Goal: Task Accomplishment & Management: Manage account settings

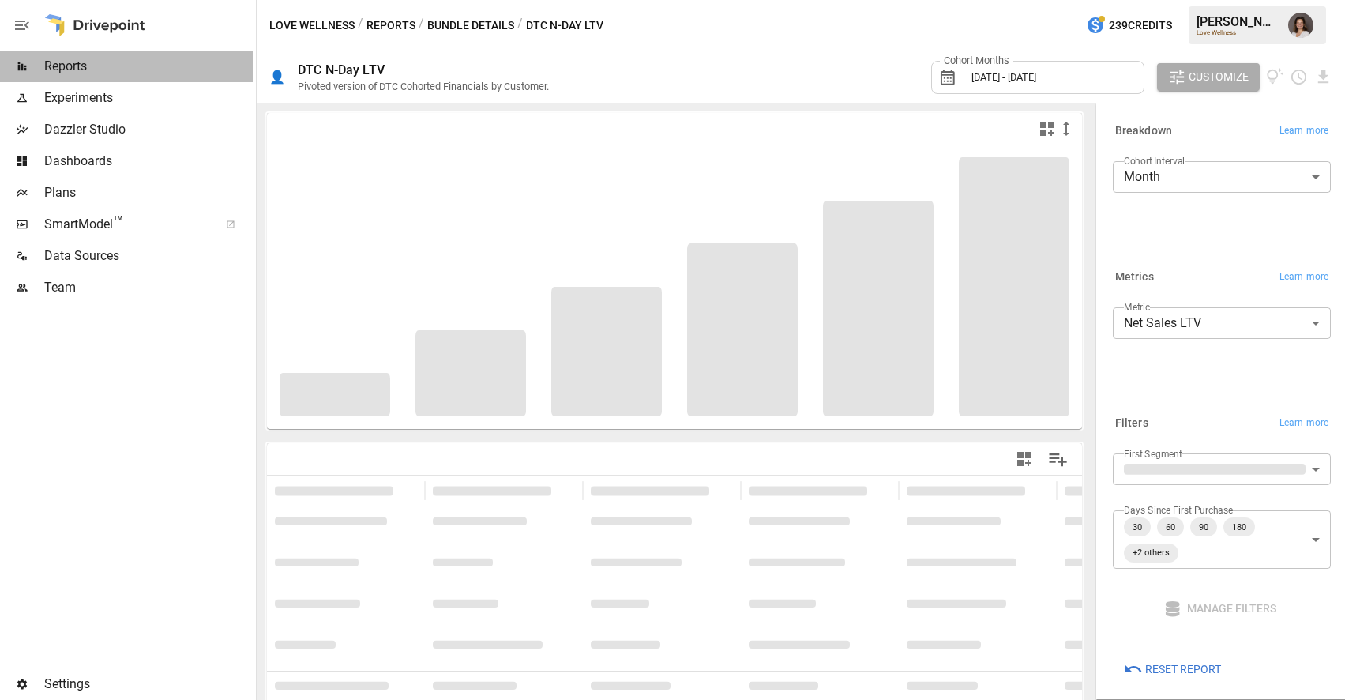
click at [168, 64] on span "Reports" at bounding box center [148, 66] width 209 height 19
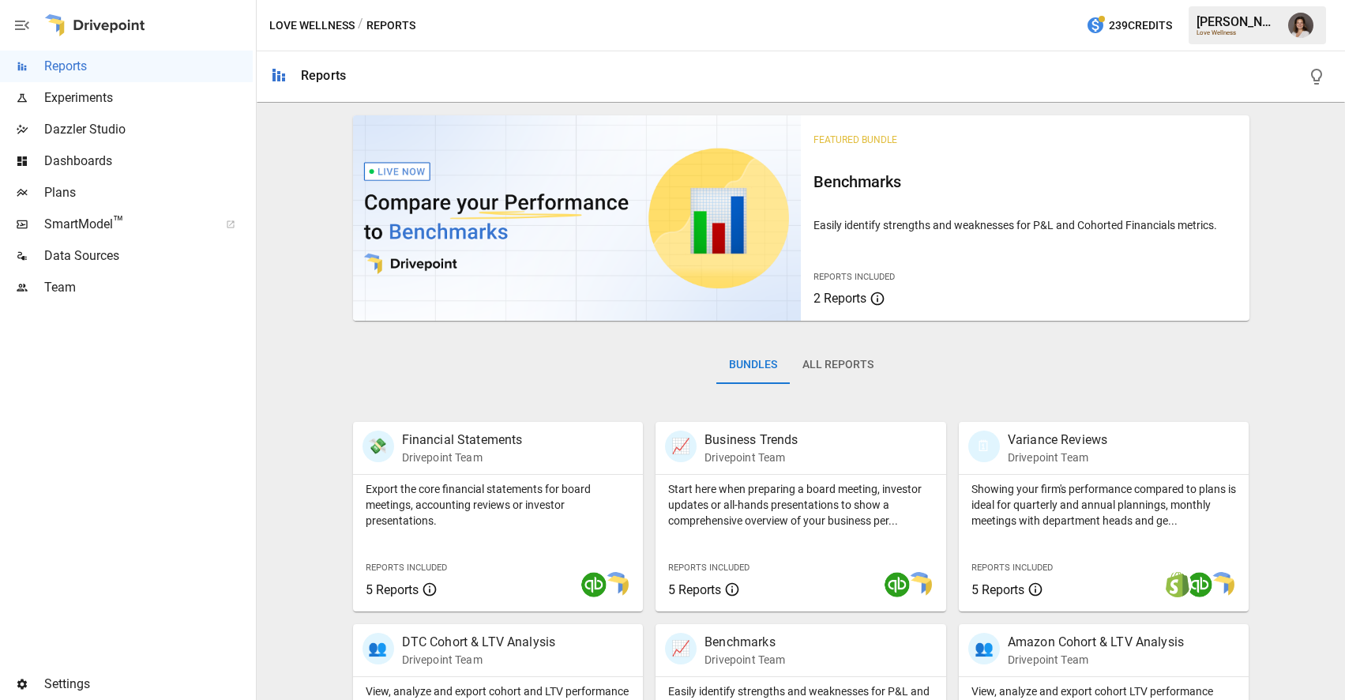
click at [63, 668] on div "Settings" at bounding box center [126, 684] width 253 height 32
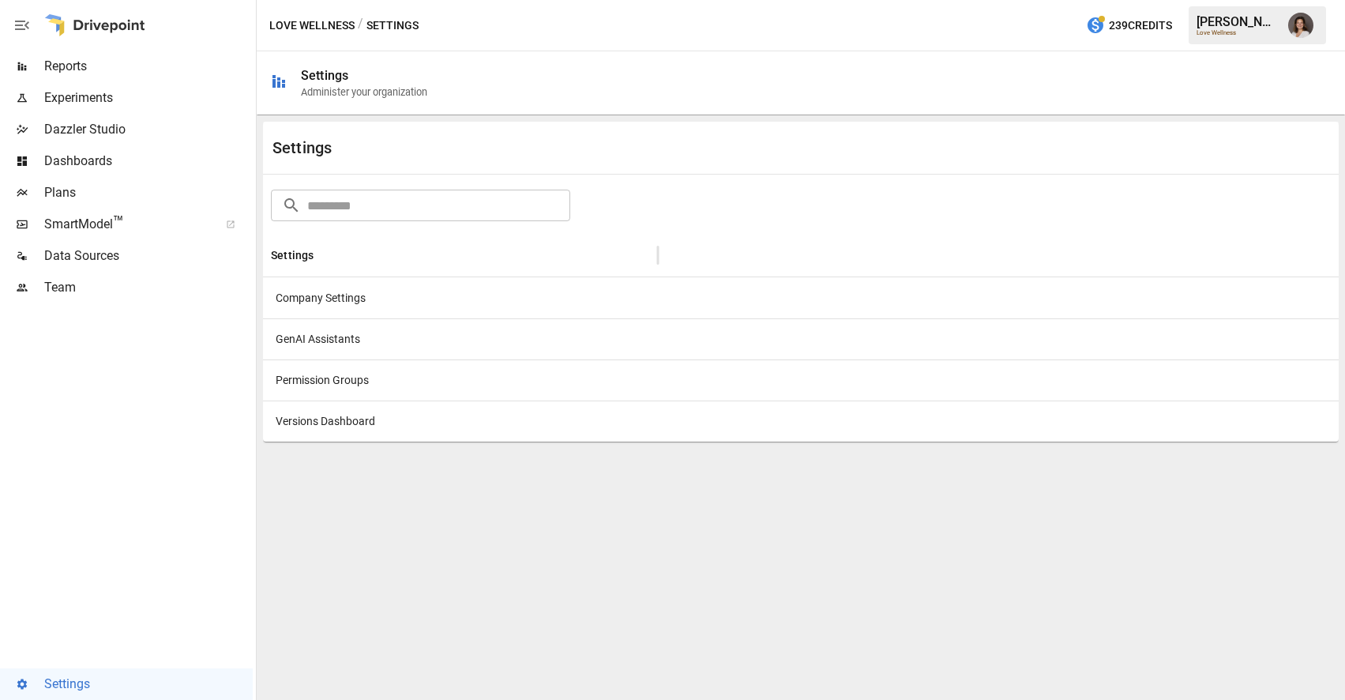
click at [1304, 25] on img "Franziska Ibscher" at bounding box center [1300, 25] width 25 height 25
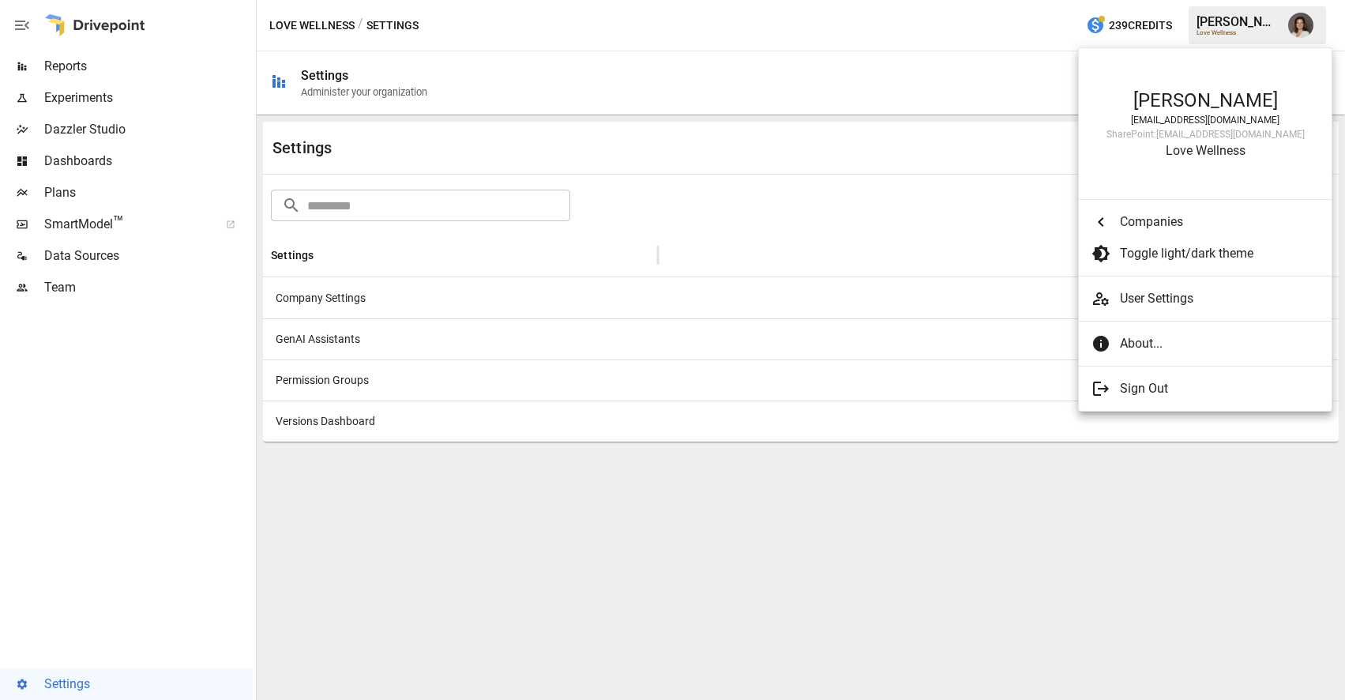
click at [145, 72] on div at bounding box center [672, 350] width 1345 height 700
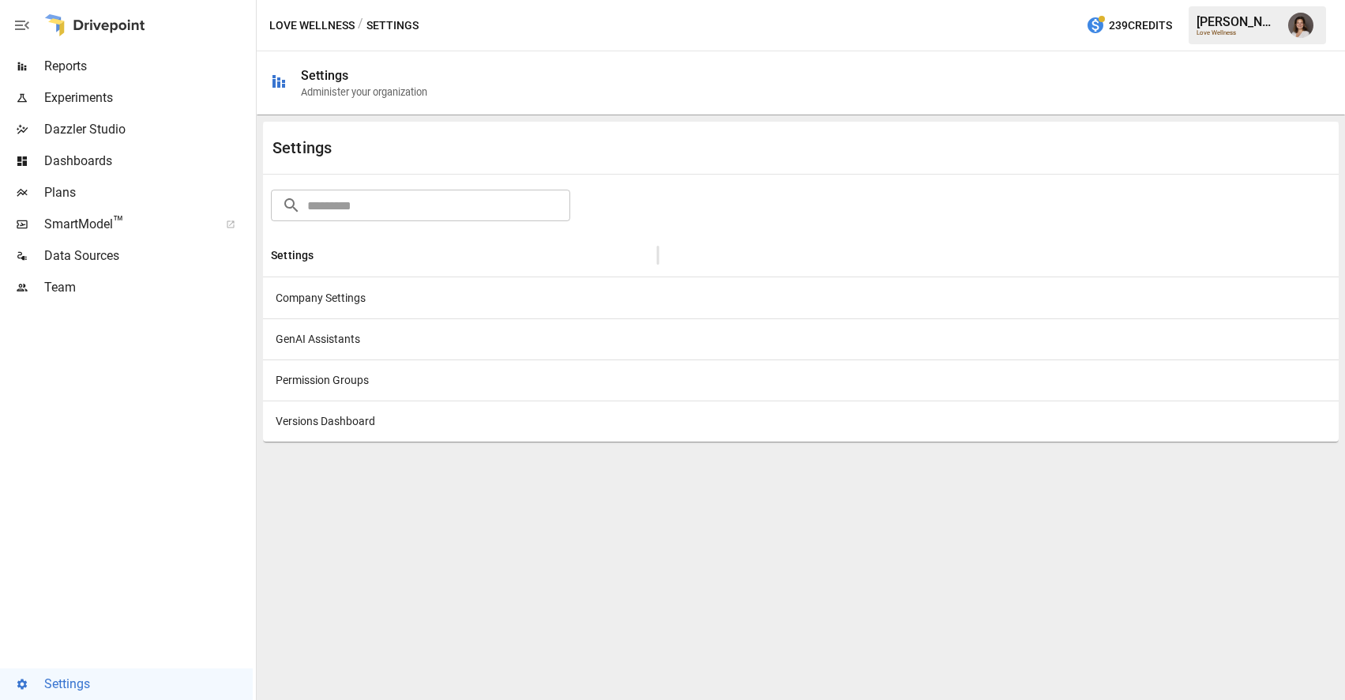
click at [74, 61] on span "Reports" at bounding box center [148, 66] width 209 height 19
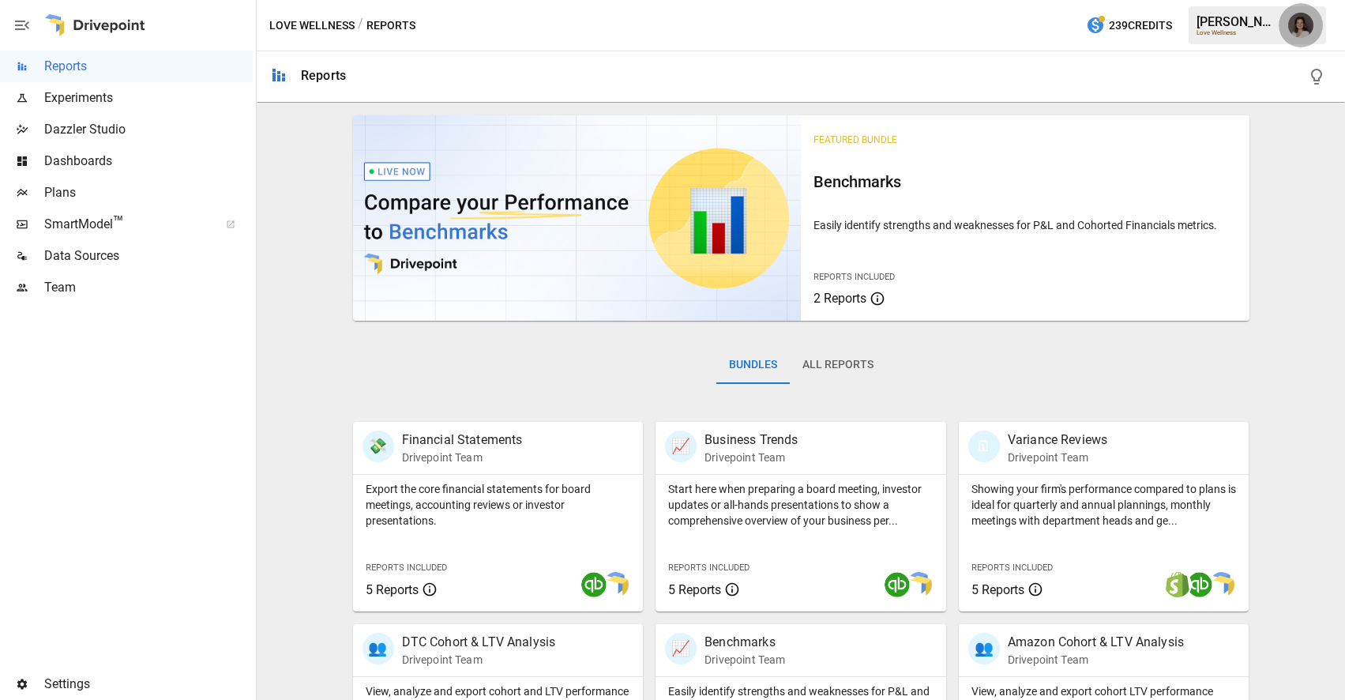
click at [1300, 40] on button "button" at bounding box center [1301, 25] width 44 height 44
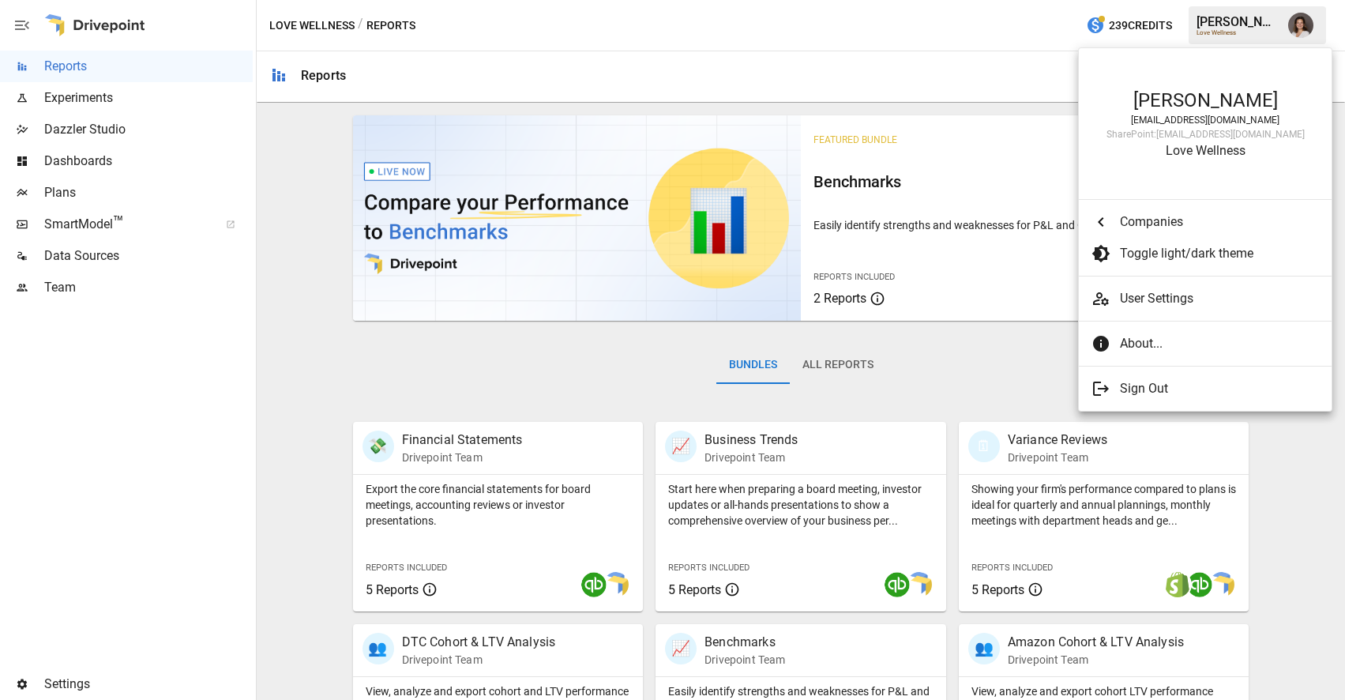
click at [1164, 291] on span "User Settings" at bounding box center [1219, 298] width 199 height 19
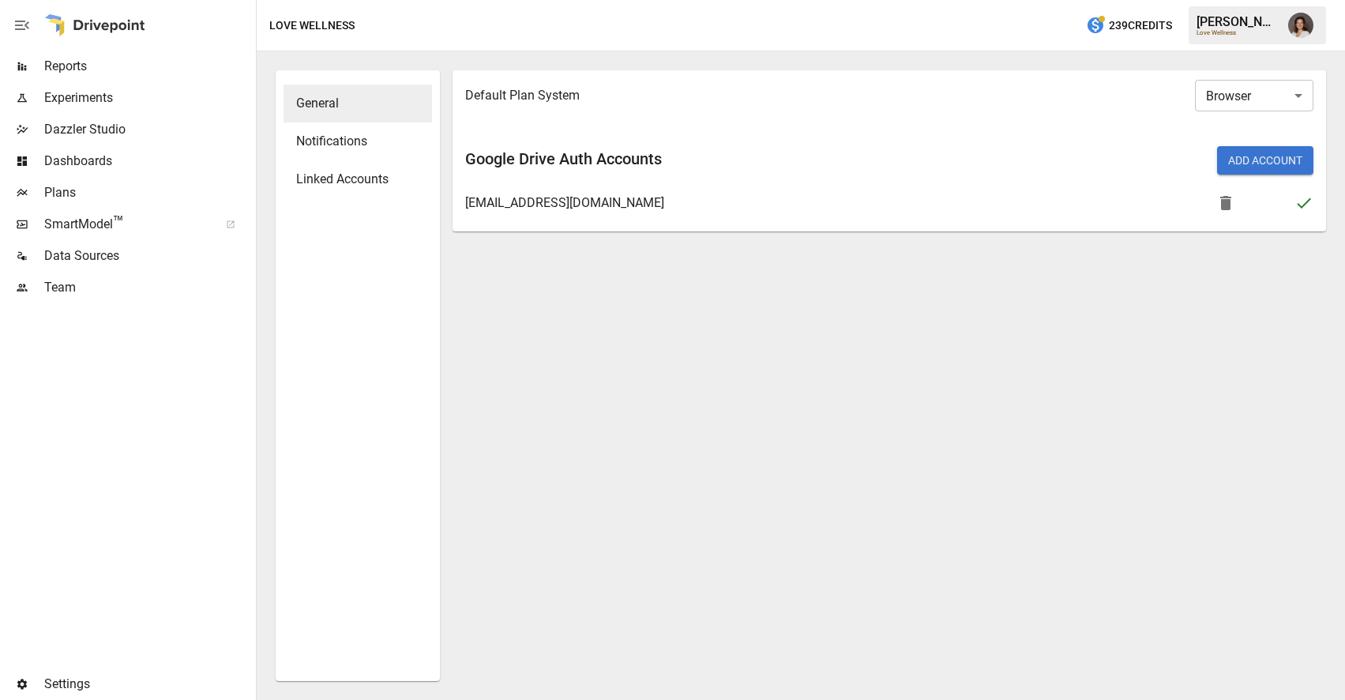
click at [354, 136] on span "Notifications" at bounding box center [357, 141] width 123 height 19
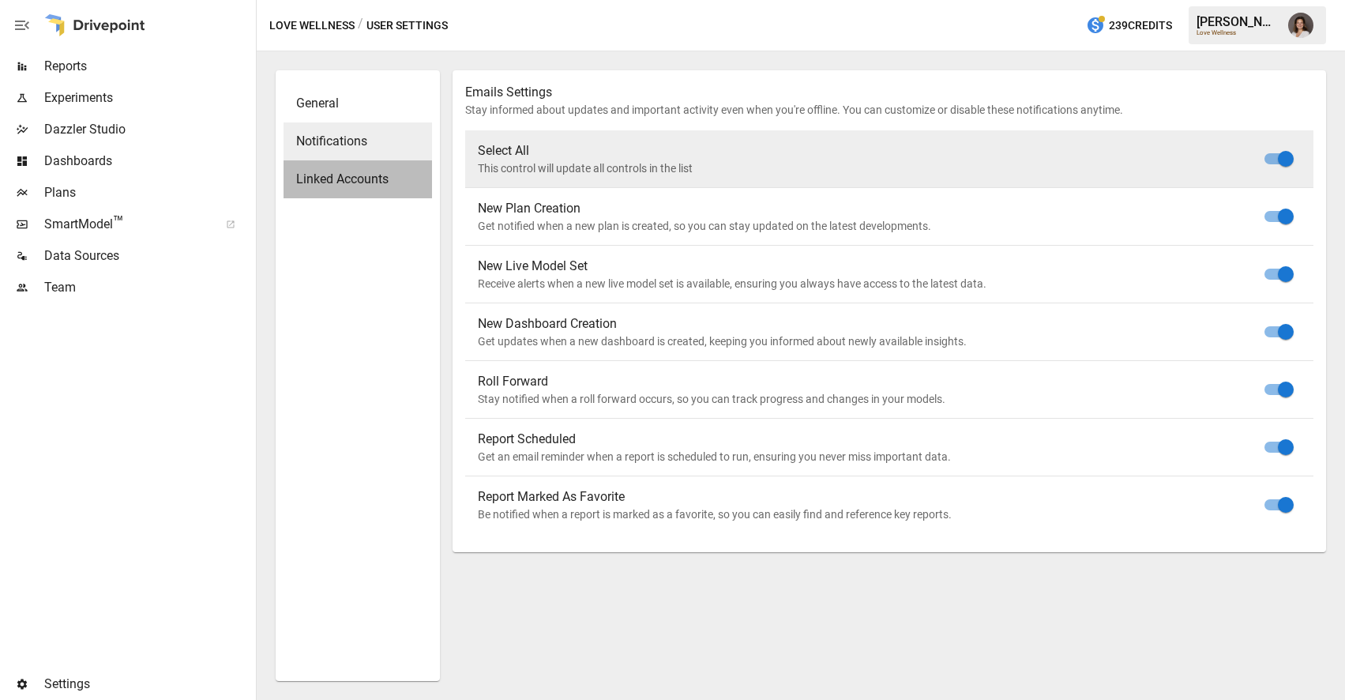
click at [366, 180] on span "Linked Accounts" at bounding box center [357, 179] width 123 height 19
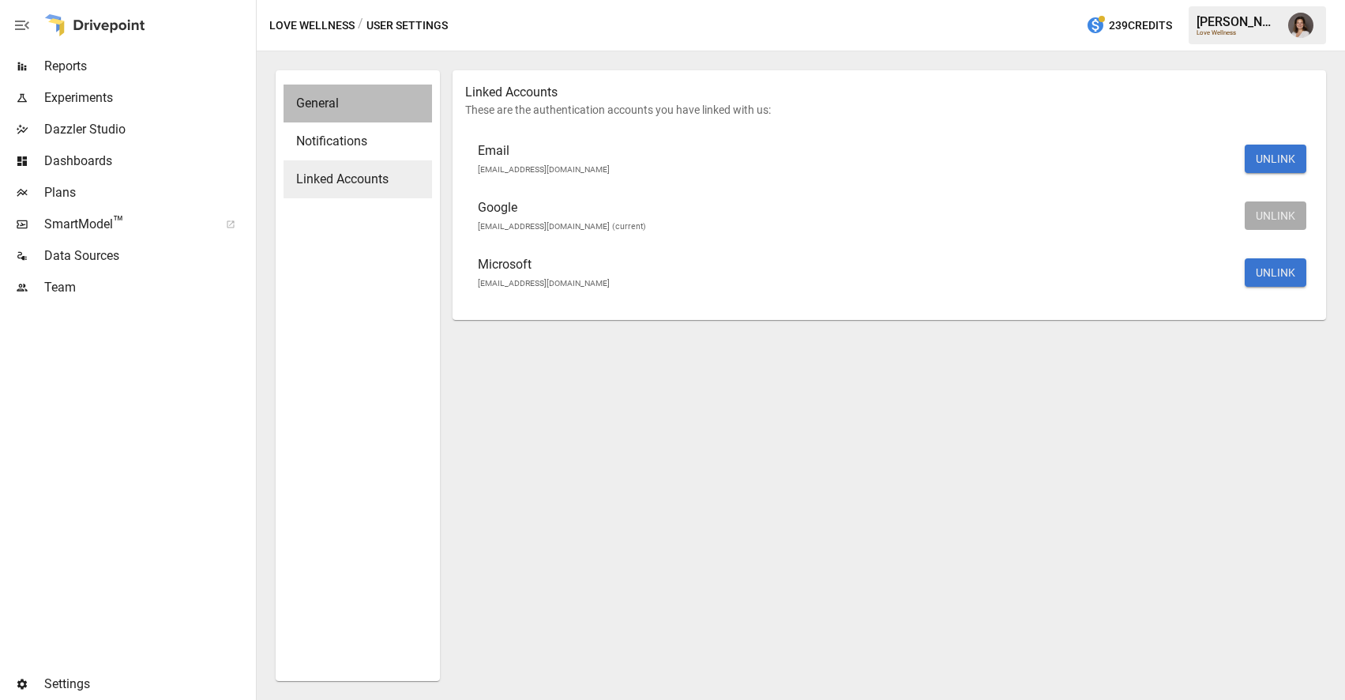
click at [381, 100] on span "General" at bounding box center [357, 103] width 123 height 19
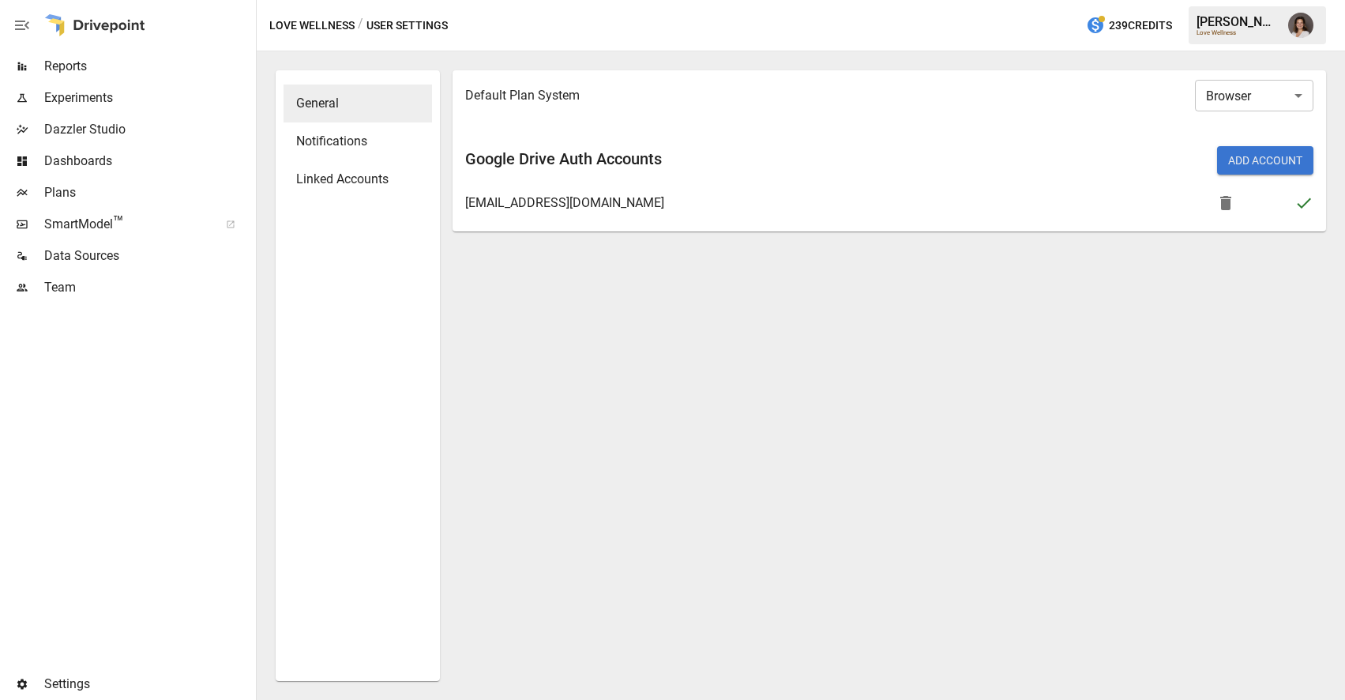
click at [367, 182] on span "Linked Accounts" at bounding box center [357, 179] width 123 height 19
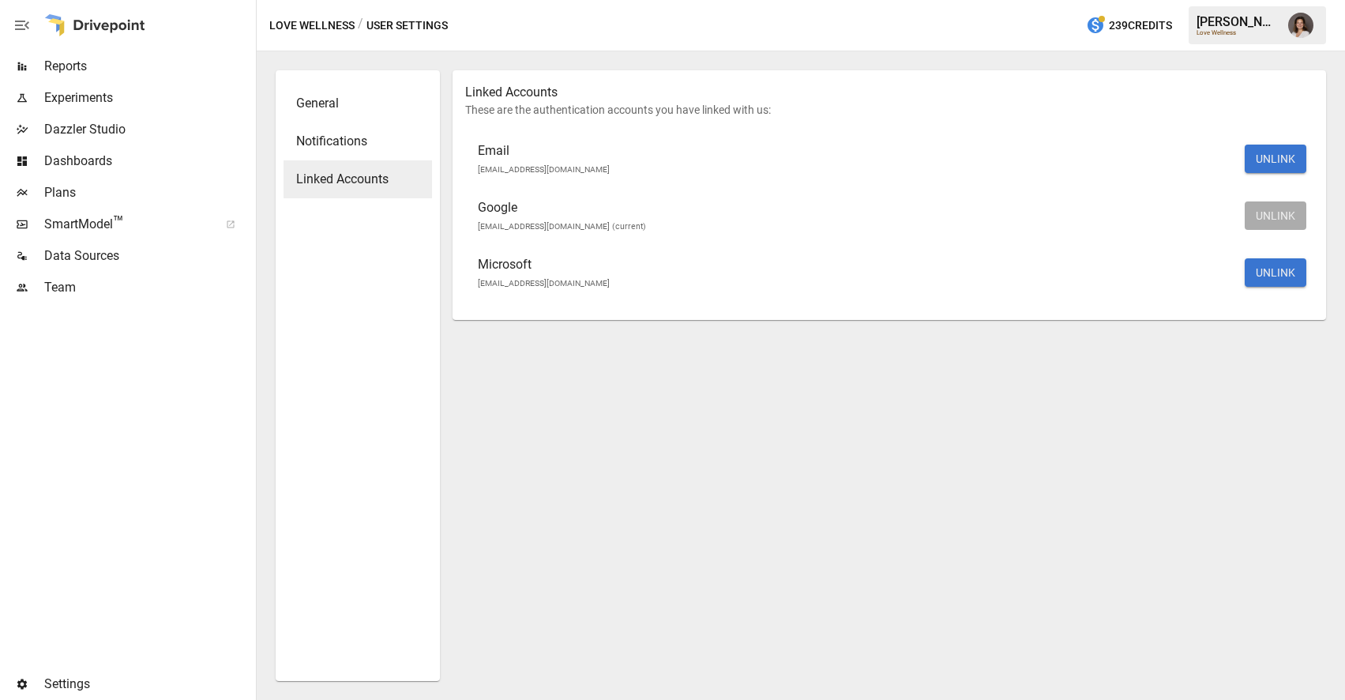
click at [109, 188] on span "Plans" at bounding box center [148, 192] width 209 height 19
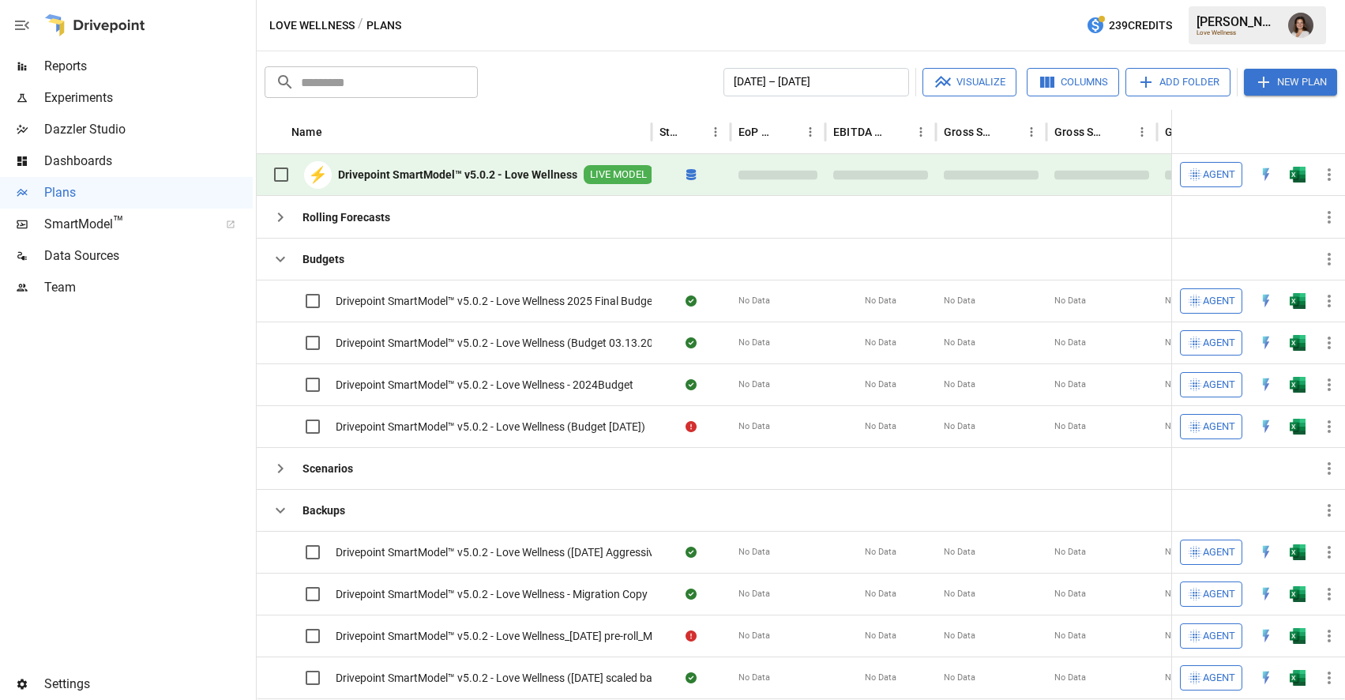
click at [475, 175] on b "Drivepoint SmartModel™ v5.0.2 - Love Wellness" at bounding box center [457, 175] width 239 height 16
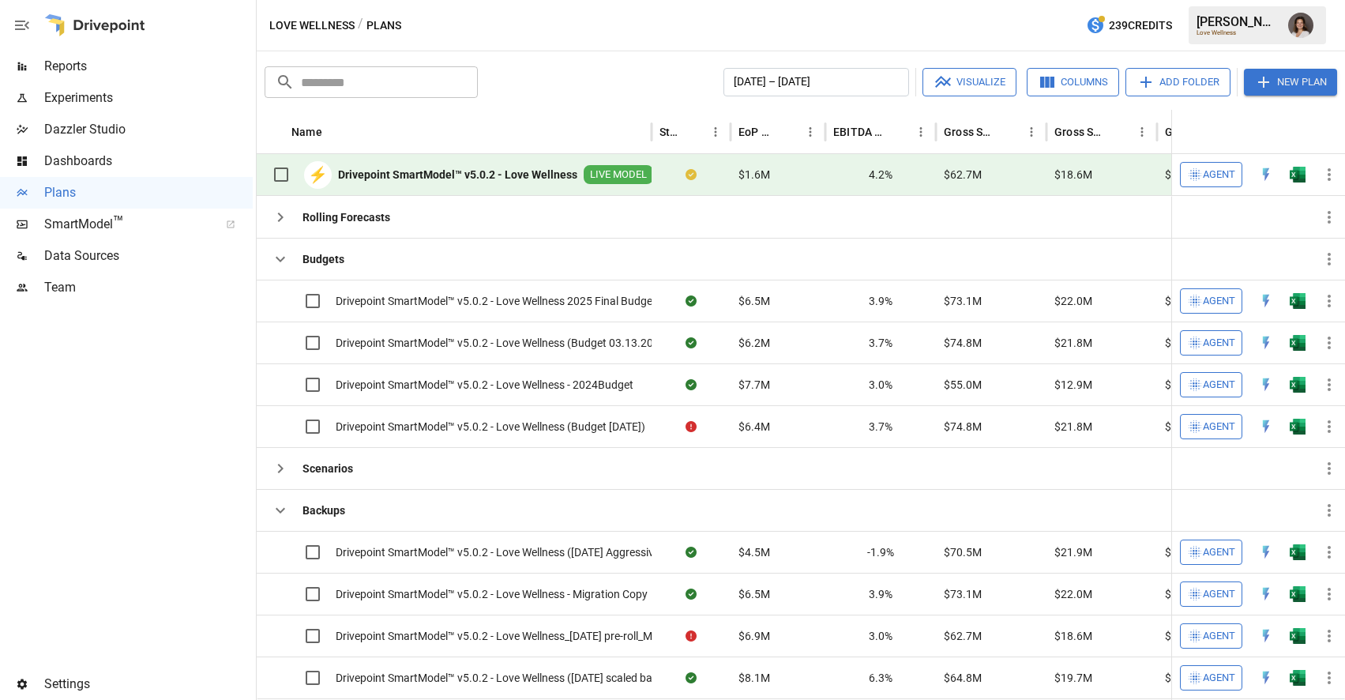
click at [1299, 24] on img "Franziska Ibscher" at bounding box center [1300, 25] width 25 height 25
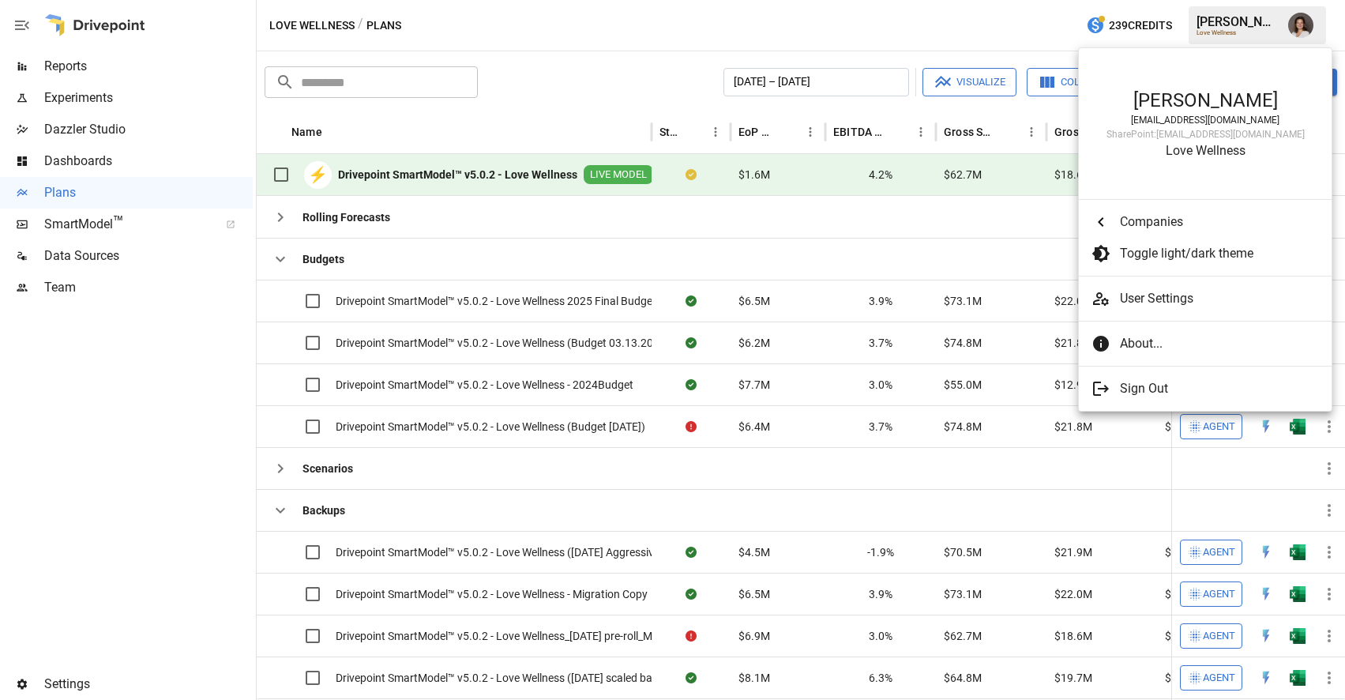
click at [1145, 297] on span "User Settings" at bounding box center [1219, 298] width 199 height 19
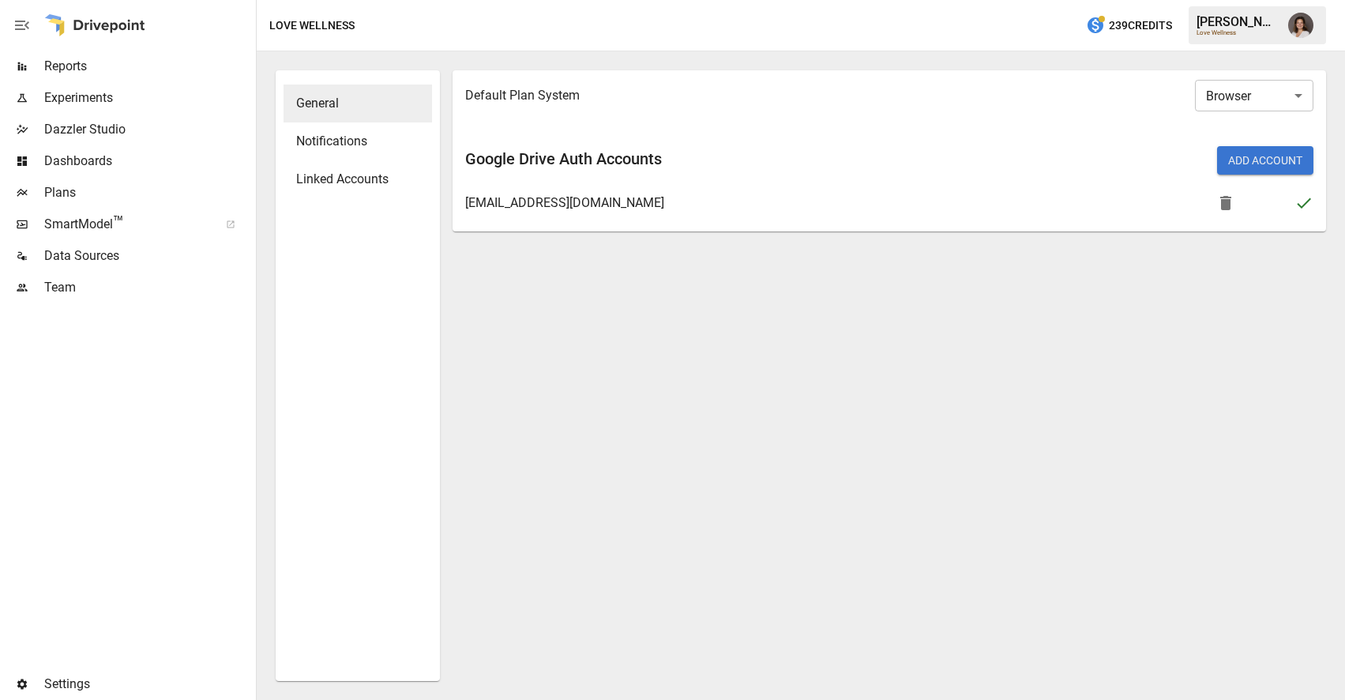
click at [325, 179] on span "Linked Accounts" at bounding box center [357, 179] width 123 height 19
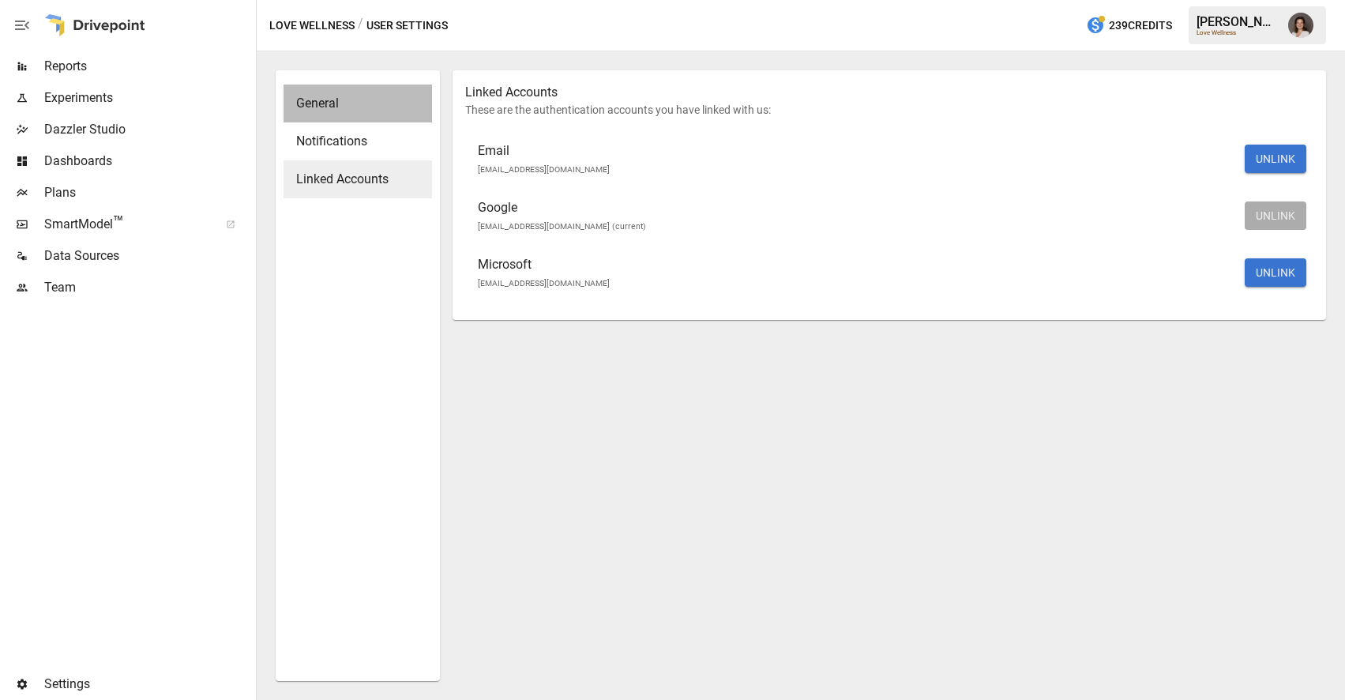
click at [343, 88] on div "General" at bounding box center [358, 104] width 149 height 38
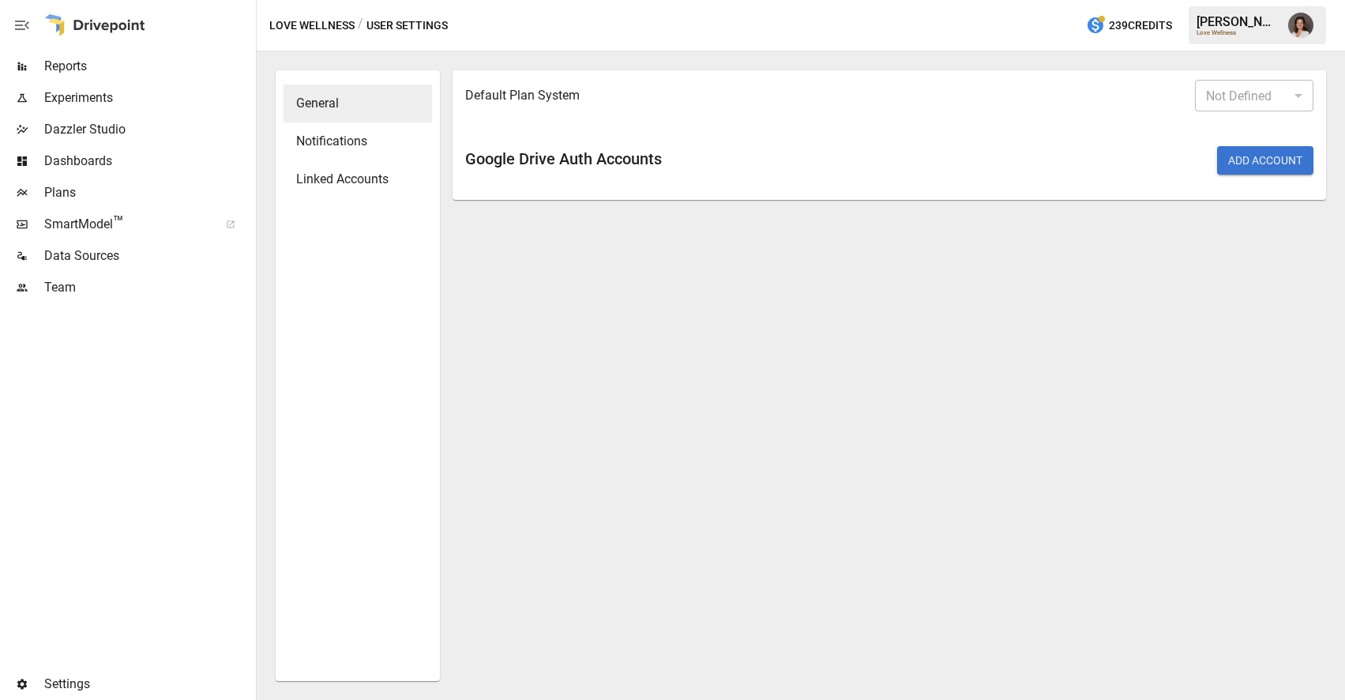
type input "*******"
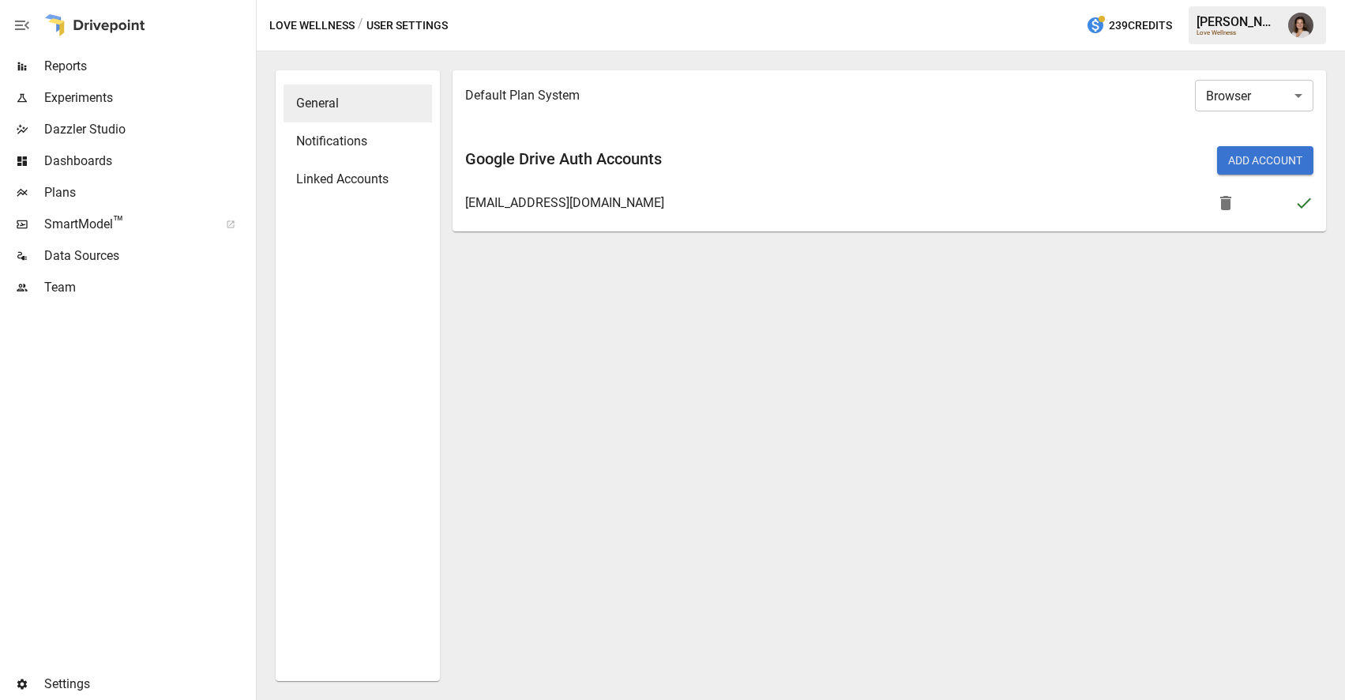
type input "*******"
